Goal: Find specific page/section: Find specific page/section

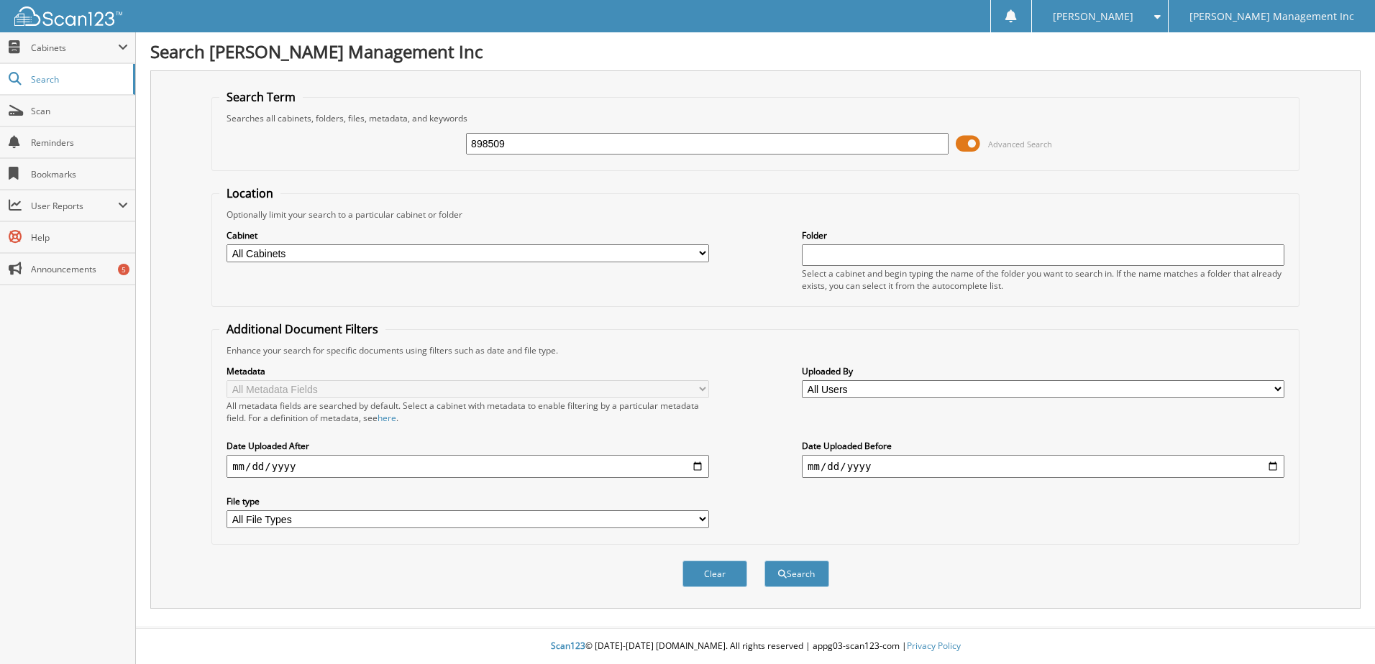
type input "898509"
click at [764, 561] on button "Search" at bounding box center [796, 574] width 65 height 27
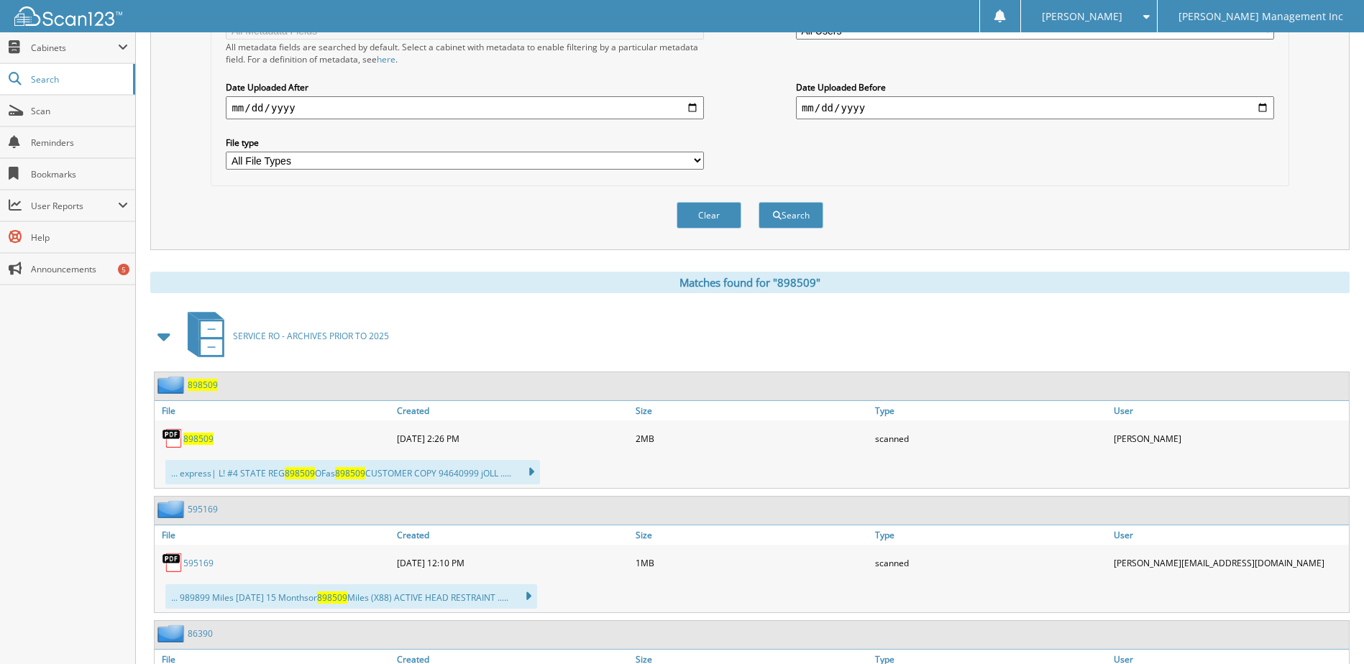
scroll to position [360, 0]
click at [201, 440] on span "898509" at bounding box center [198, 438] width 30 height 12
